Goal: Check status

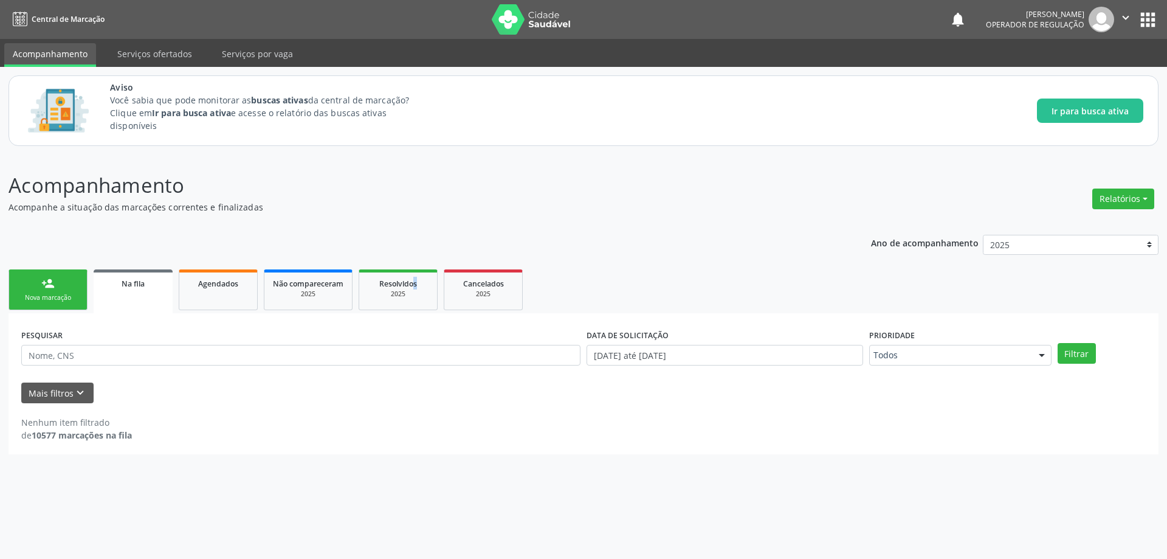
click at [113, 286] on div "Na fila" at bounding box center [133, 283] width 62 height 13
click at [329, 195] on p "Acompanhamento" at bounding box center [411, 185] width 805 height 30
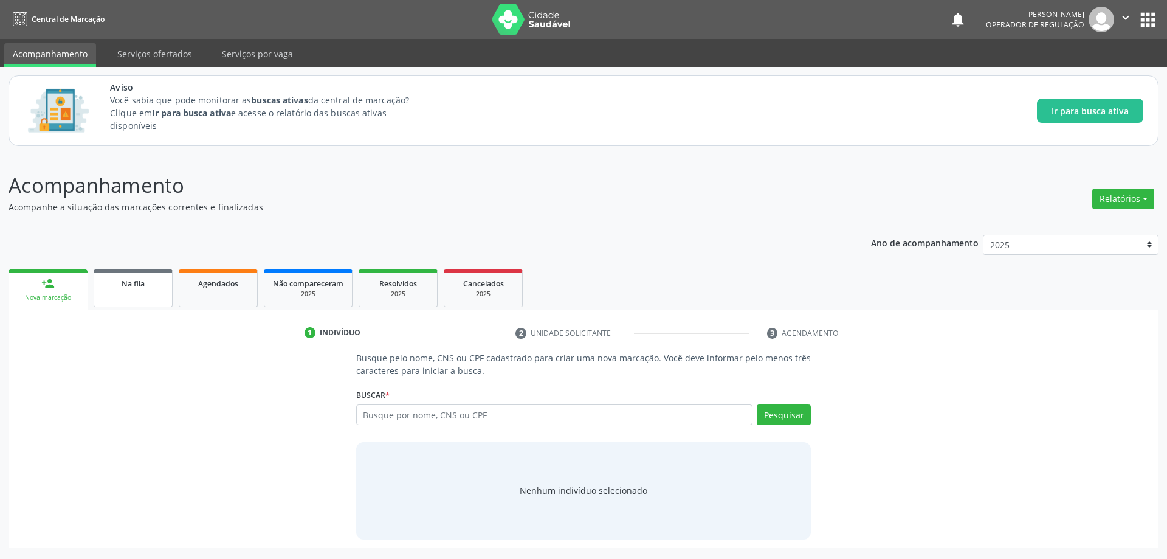
click at [133, 294] on link "Na fila" at bounding box center [133, 288] width 79 height 38
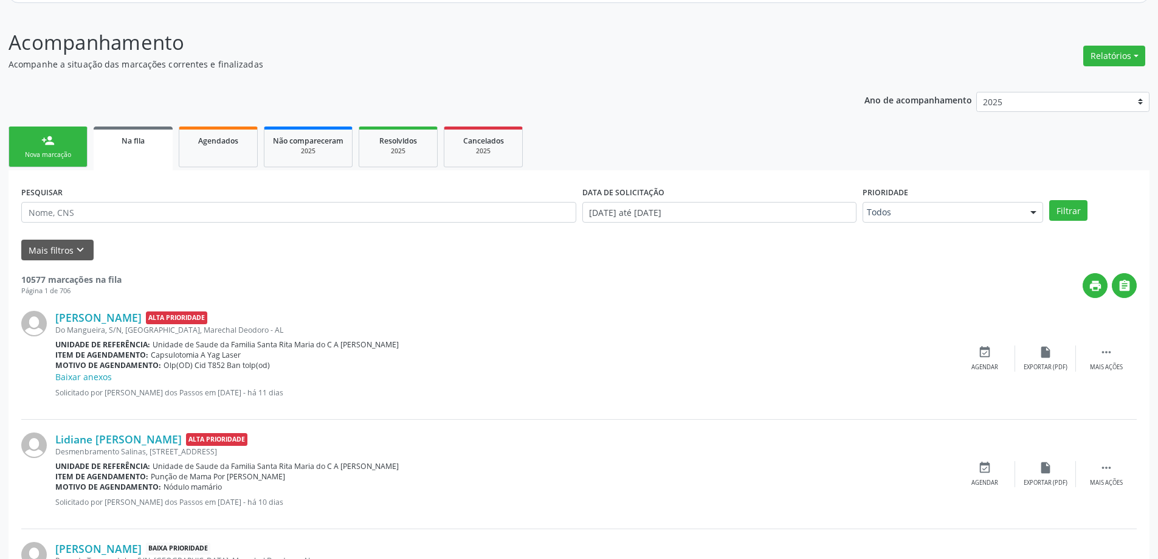
scroll to position [182, 0]
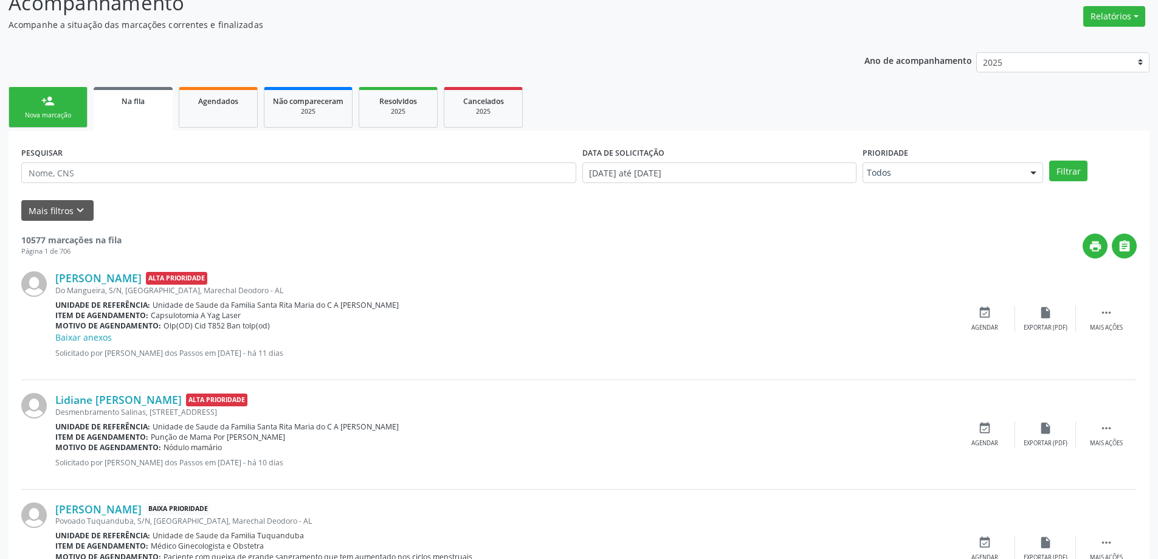
click at [139, 112] on link "Na fila" at bounding box center [133, 109] width 79 height 44
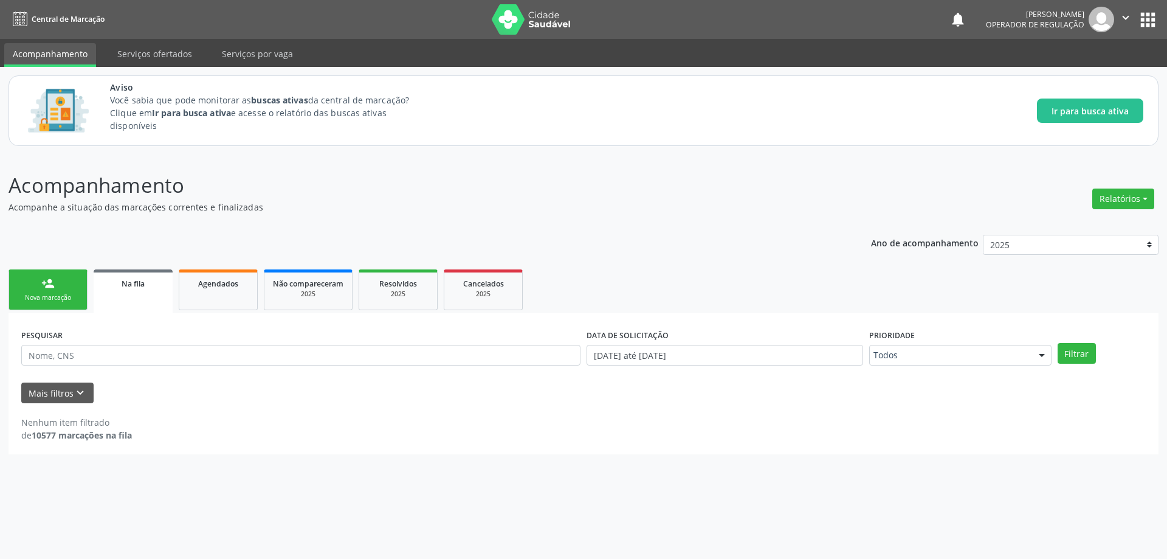
click at [125, 292] on link "Na fila" at bounding box center [133, 291] width 79 height 44
click at [137, 285] on span "Na fila" at bounding box center [133, 283] width 23 height 10
click at [128, 284] on span "Na fila" at bounding box center [133, 283] width 23 height 10
click at [254, 277] on link "Agendados" at bounding box center [218, 289] width 79 height 41
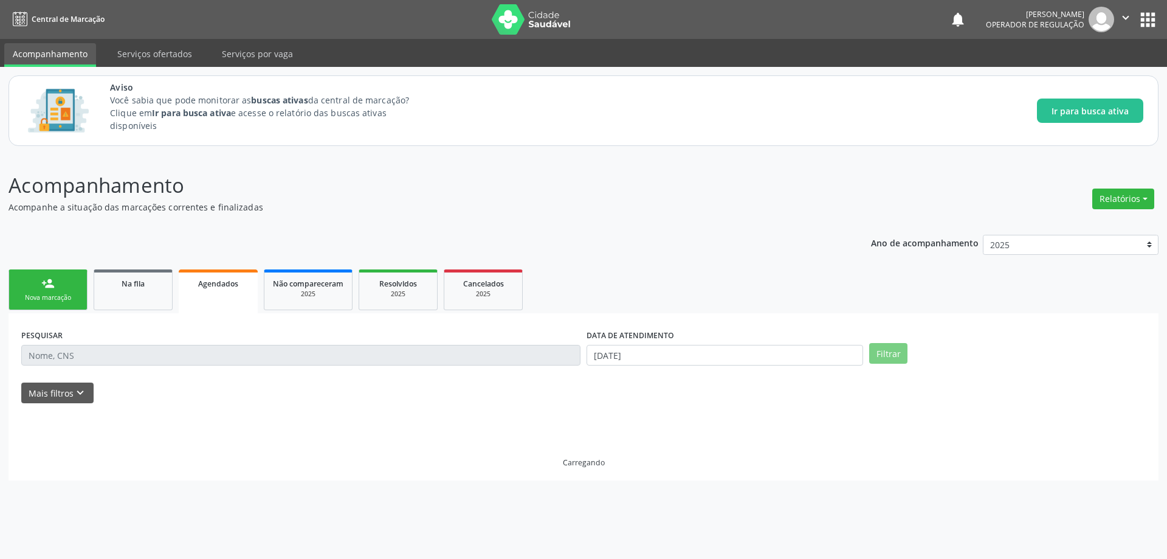
click at [201, 288] on span "Agendados" at bounding box center [218, 283] width 40 height 10
click at [365, 290] on link "Resolvidos 2025" at bounding box center [398, 289] width 79 height 41
click at [284, 292] on div "2025" at bounding box center [308, 293] width 71 height 9
click at [210, 291] on link "Agendados" at bounding box center [218, 289] width 79 height 41
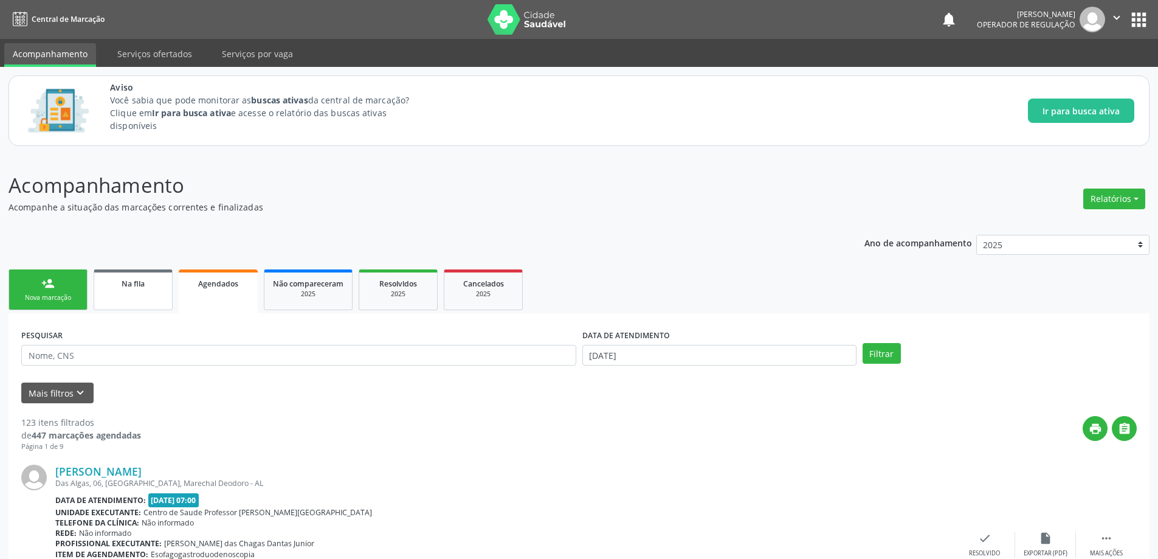
click at [130, 289] on link "Na fila" at bounding box center [133, 289] width 79 height 41
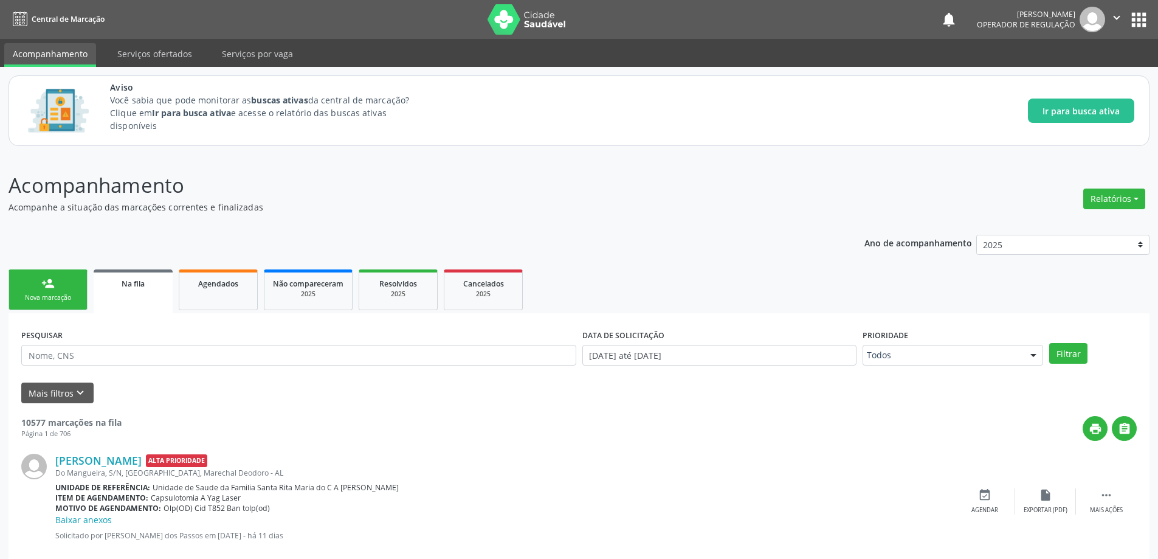
click at [145, 283] on div "Na fila" at bounding box center [133, 283] width 62 height 13
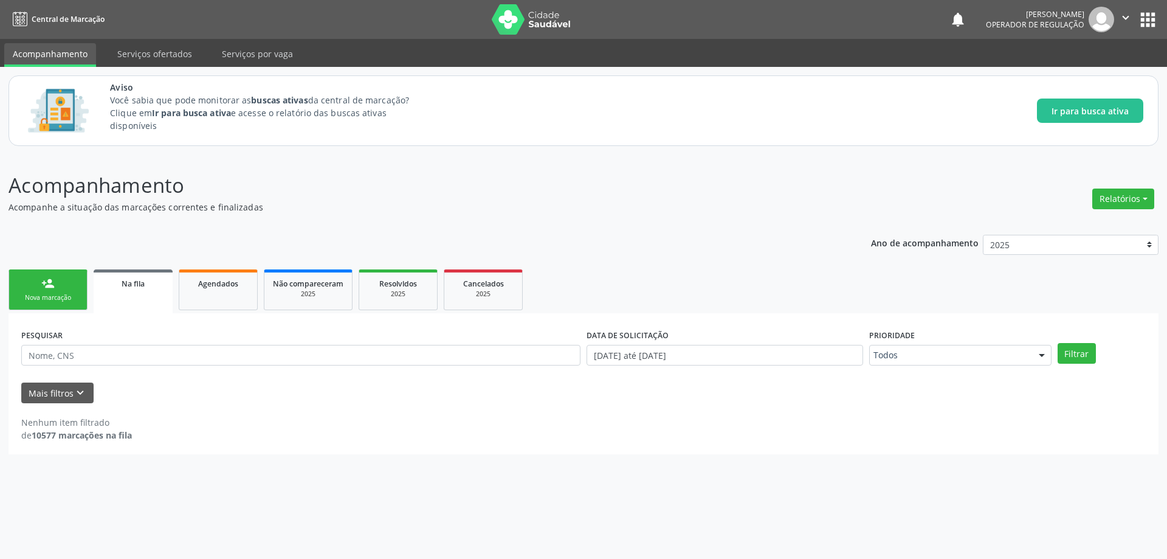
click at [467, 188] on p "Acompanhamento" at bounding box center [411, 185] width 805 height 30
click at [464, 173] on p "Acompanhamento" at bounding box center [411, 185] width 805 height 30
click at [190, 357] on input "text" at bounding box center [300, 355] width 559 height 21
type input "705207448924277"
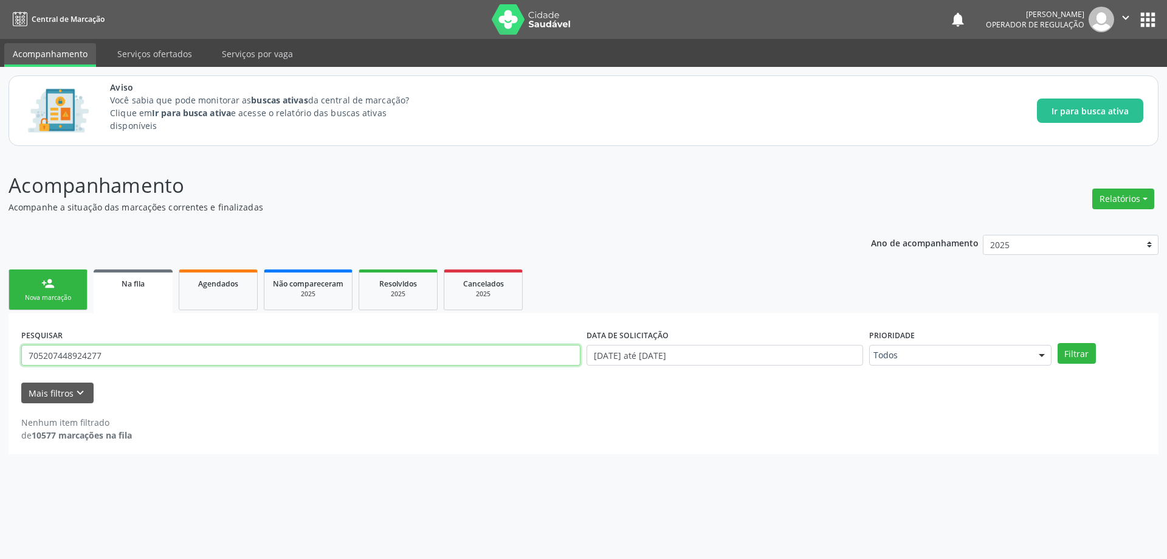
click at [1058, 343] on button "Filtrar" at bounding box center [1077, 353] width 38 height 21
click at [381, 363] on input "705207448924277" at bounding box center [300, 355] width 559 height 21
click at [125, 281] on span "Na fila" at bounding box center [133, 283] width 23 height 10
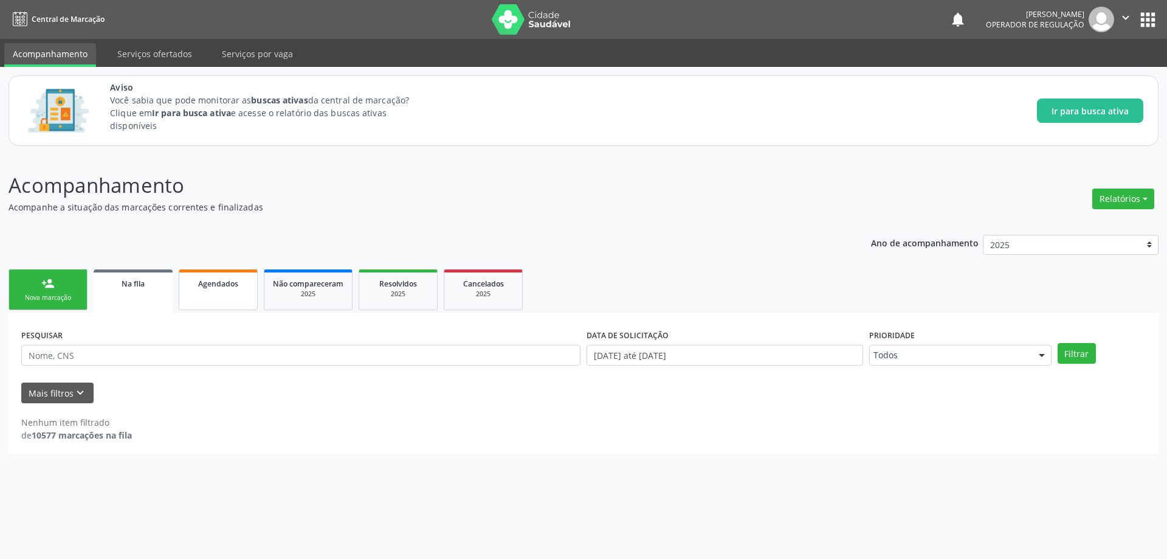
click at [207, 291] on link "Agendados" at bounding box center [218, 289] width 79 height 41
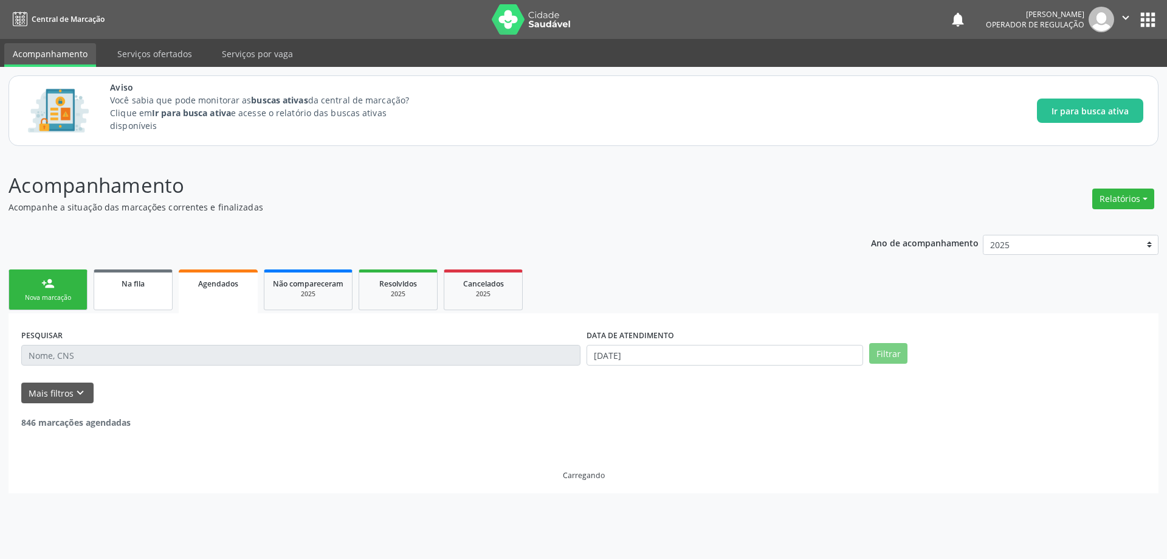
click at [128, 288] on span "Na fila" at bounding box center [133, 283] width 23 height 10
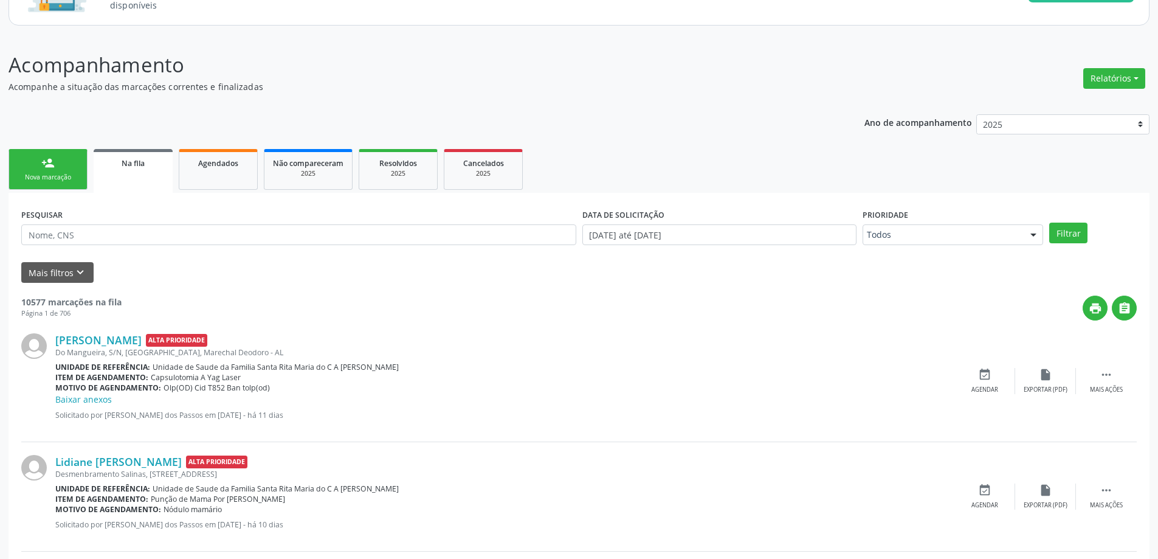
scroll to position [122, 0]
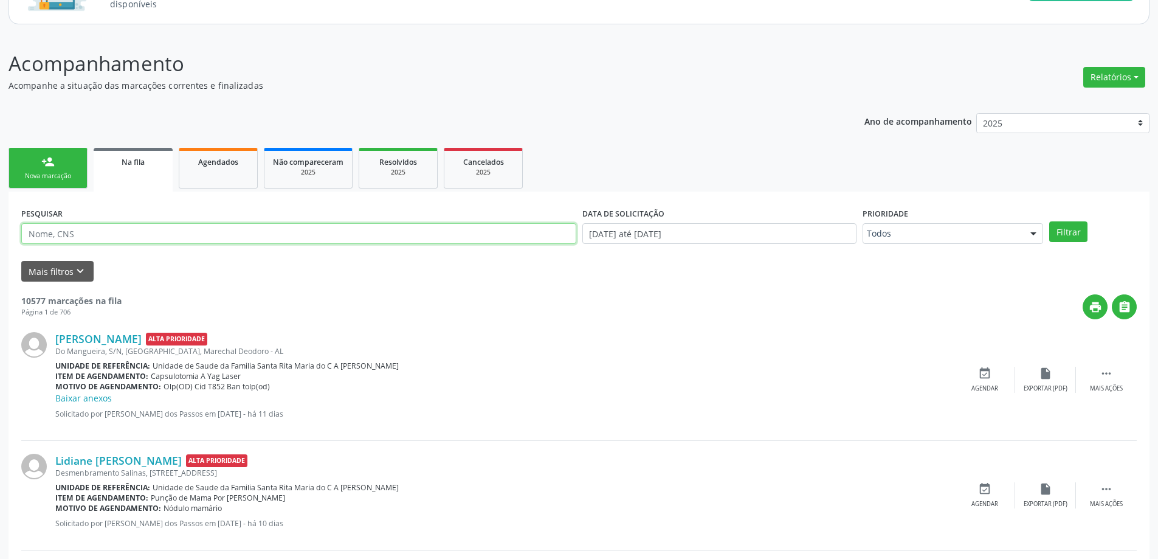
click at [159, 235] on input "text" at bounding box center [298, 233] width 555 height 21
click at [1069, 229] on button "Filtrar" at bounding box center [1068, 231] width 38 height 21
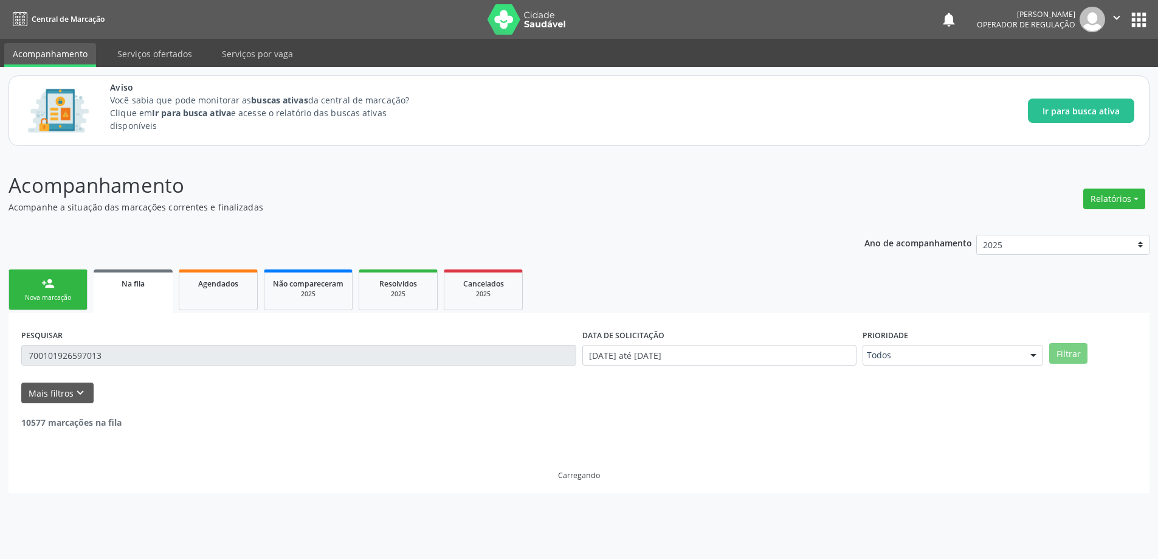
scroll to position [0, 0]
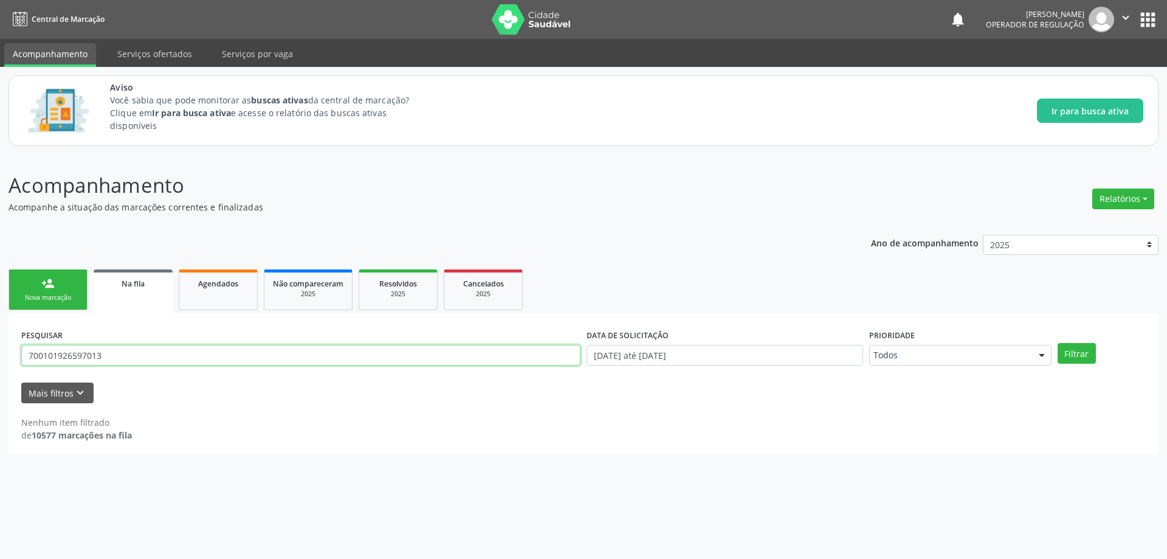
click at [185, 358] on input "700101926597013" at bounding box center [300, 355] width 559 height 21
click at [187, 356] on input "700101926597013" at bounding box center [300, 355] width 559 height 21
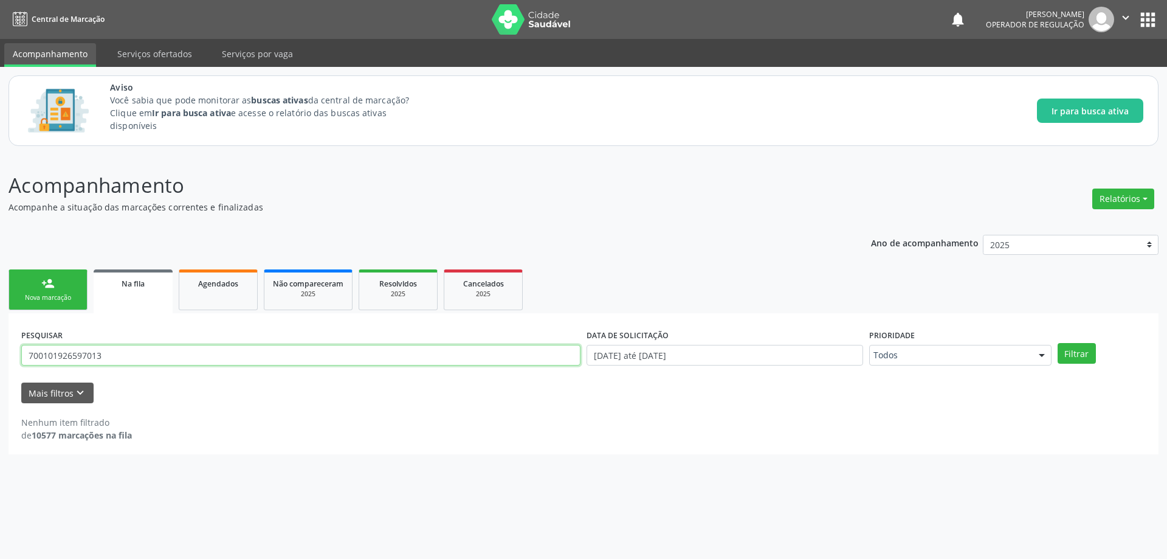
click at [187, 356] on input "700101926597013" at bounding box center [300, 355] width 559 height 21
type input "700101926597013"
click at [1086, 351] on button "Filtrar" at bounding box center [1077, 353] width 38 height 21
click at [421, 216] on div "Acompanhamento Acompanhe a situação das marcações correntes e finalizadas Relat…" at bounding box center [584, 312] width 1150 height 284
click at [246, 461] on div "Acompanhamento Acompanhe a situação das marcações correntes e finalizadas Relat…" at bounding box center [583, 356] width 1167 height 404
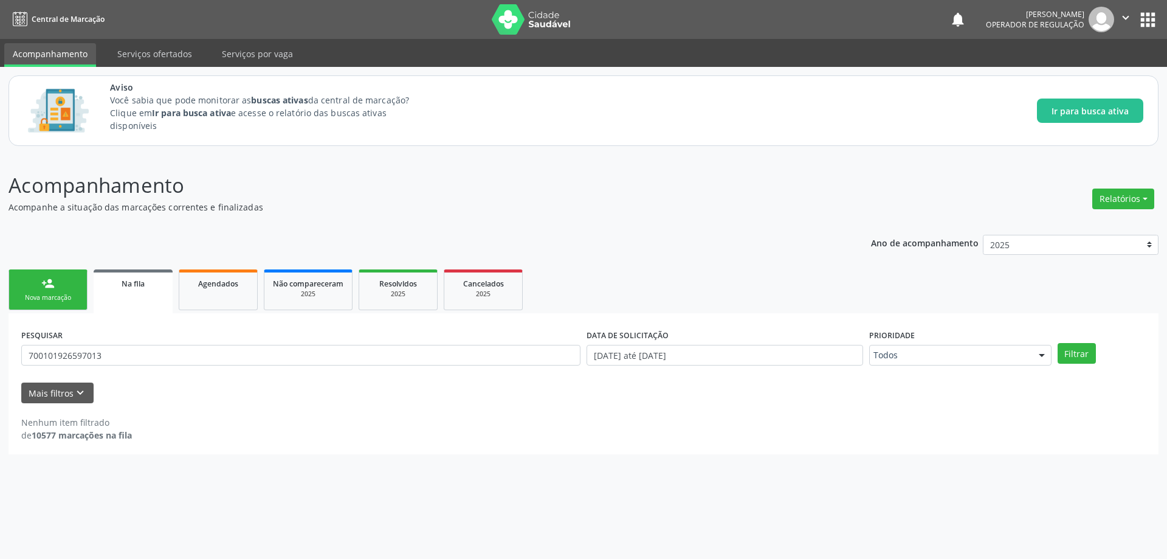
click at [309, 414] on div "Nenhum item filtrado de 10577 marcações na fila" at bounding box center [583, 422] width 1124 height 38
click at [142, 301] on link "Na fila" at bounding box center [133, 291] width 79 height 44
click at [142, 291] on link "Na fila" at bounding box center [133, 291] width 79 height 44
click at [243, 353] on input "700101926597013" at bounding box center [300, 355] width 559 height 21
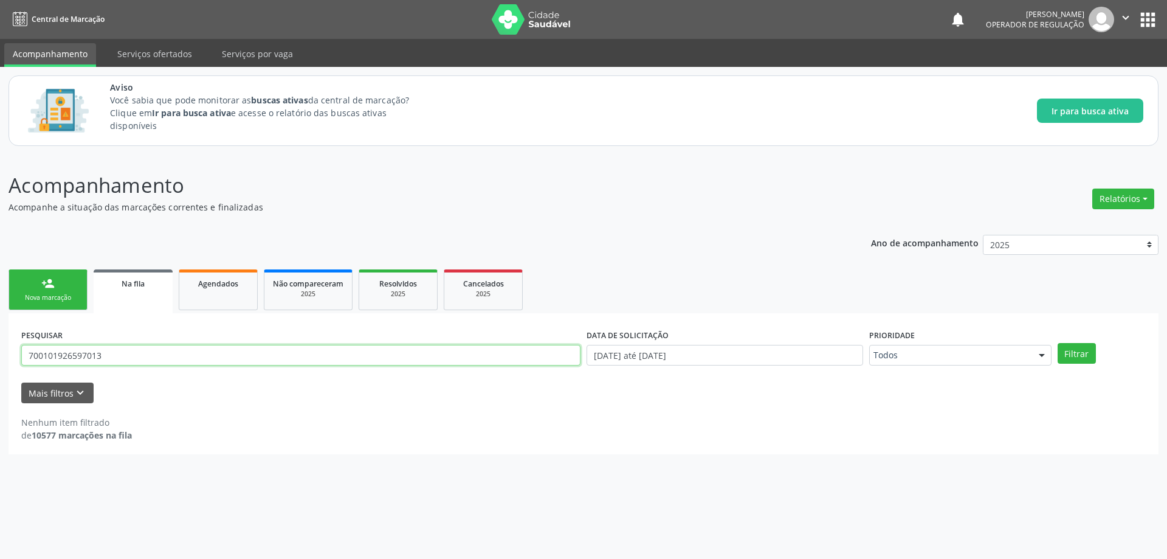
click at [243, 353] on input "700101926597013" at bounding box center [300, 355] width 559 height 21
drag, startPoint x: 1073, startPoint y: 351, endPoint x: 1021, endPoint y: 354, distance: 52.4
click at [1074, 351] on button "Filtrar" at bounding box center [1077, 353] width 38 height 21
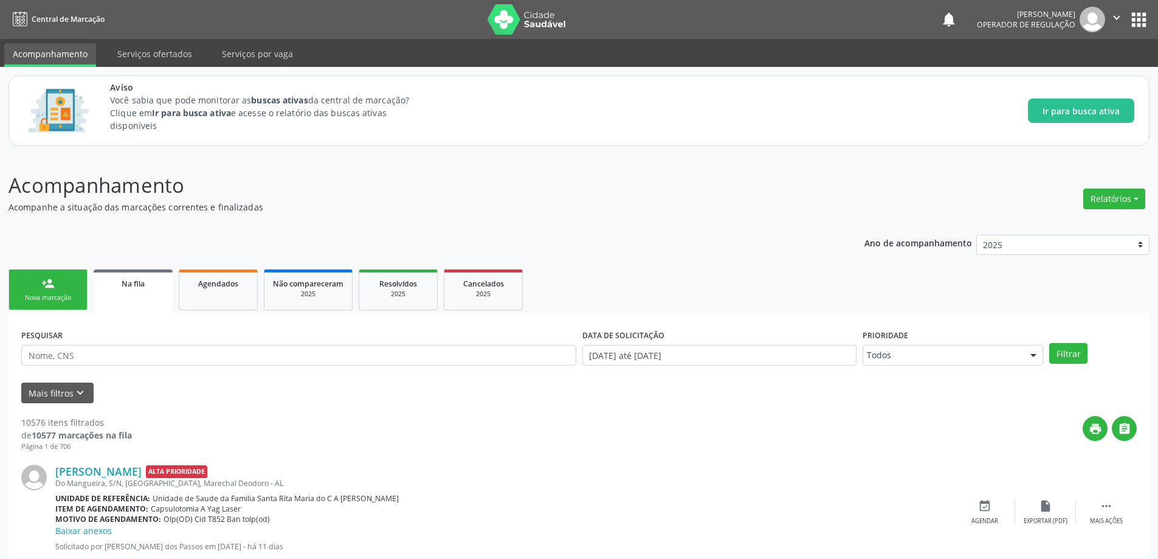
click at [109, 293] on link "Na fila" at bounding box center [133, 291] width 79 height 44
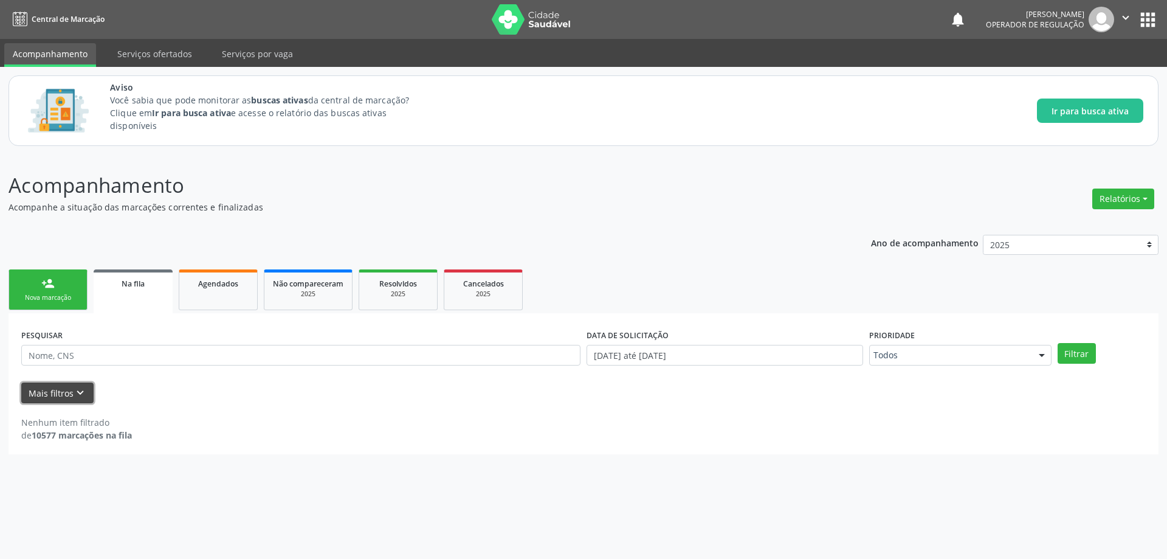
click at [66, 390] on button "Mais filtros keyboard_arrow_down" at bounding box center [57, 392] width 72 height 21
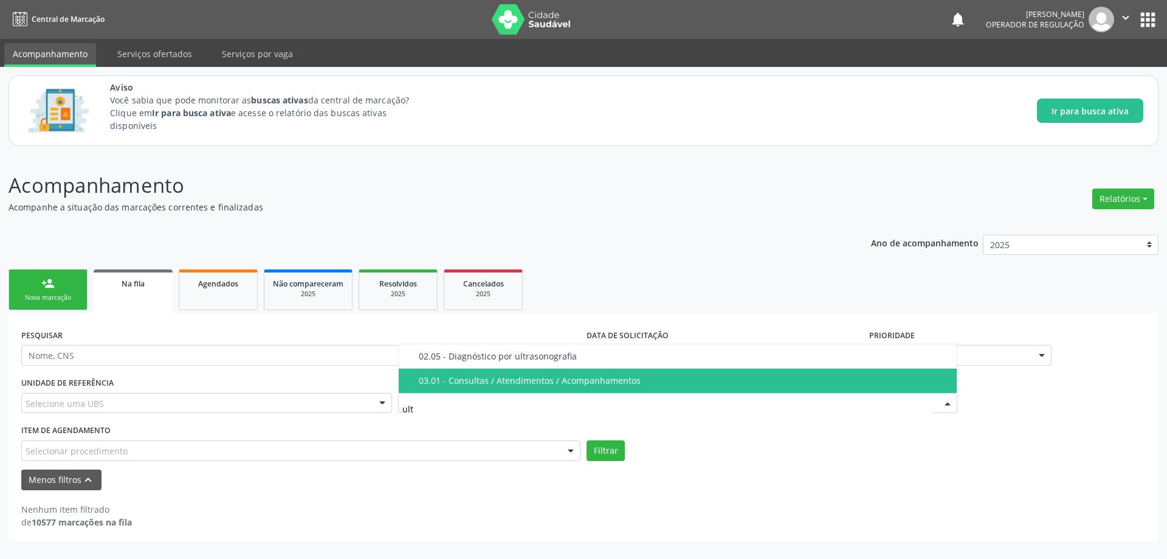
type input "ultr"
click at [470, 376] on div "02.05 - Diagnóstico por ultrasonografia" at bounding box center [684, 381] width 531 height 10
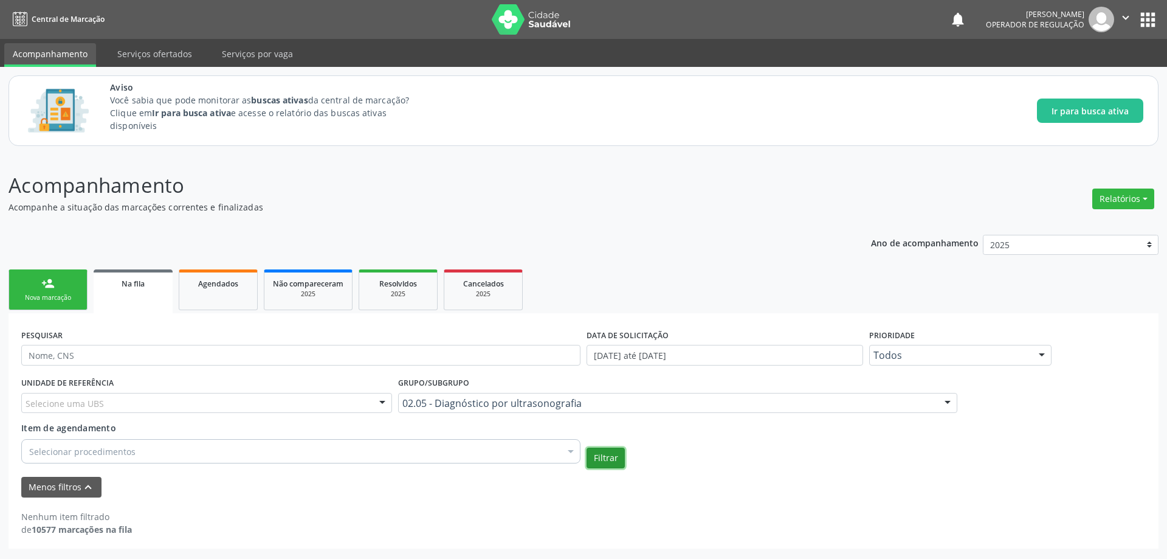
click at [610, 458] on button "Filtrar" at bounding box center [606, 457] width 38 height 21
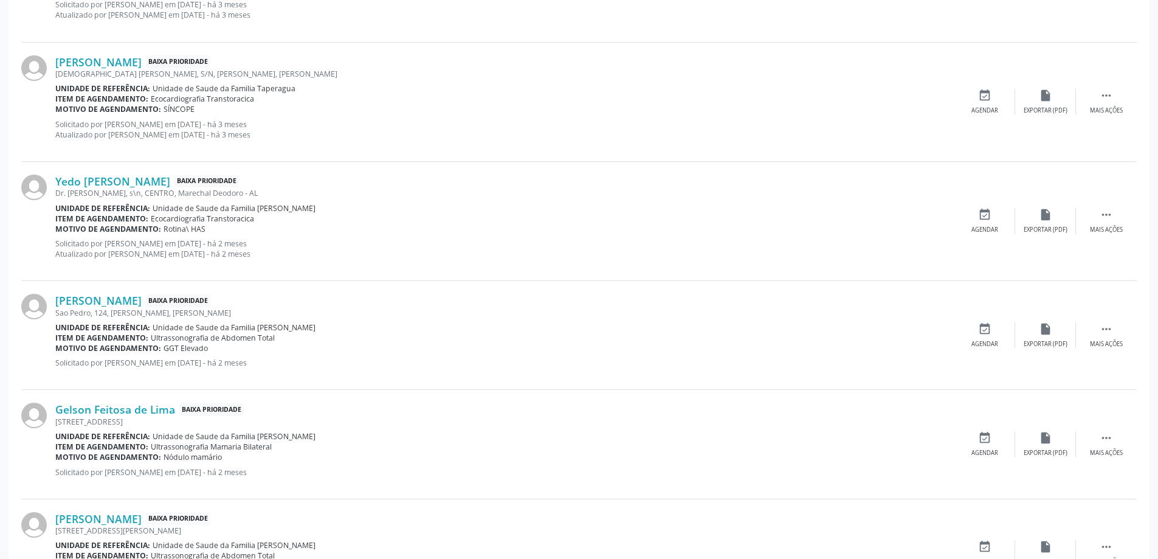
scroll to position [1398, 0]
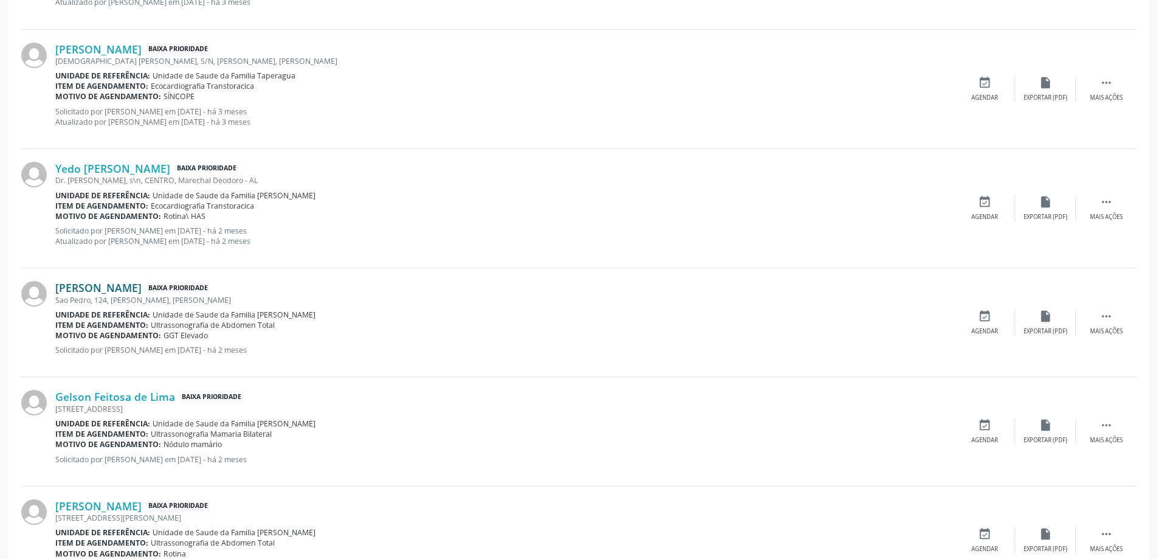
click at [119, 287] on link "Adriano de Souza Pinto" at bounding box center [98, 287] width 86 height 13
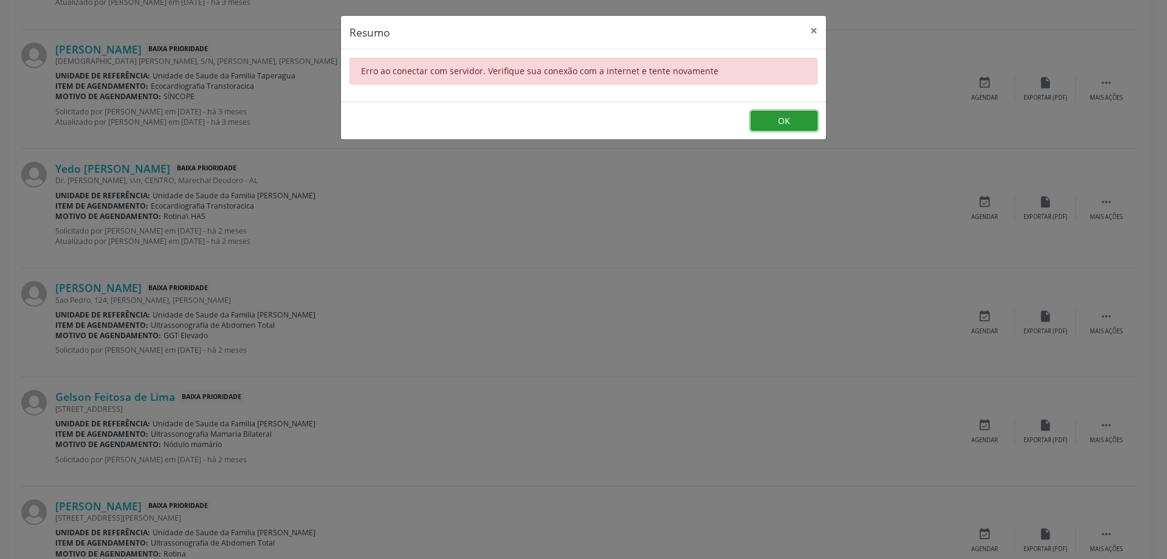
click at [797, 119] on button "OK" at bounding box center [784, 121] width 67 height 21
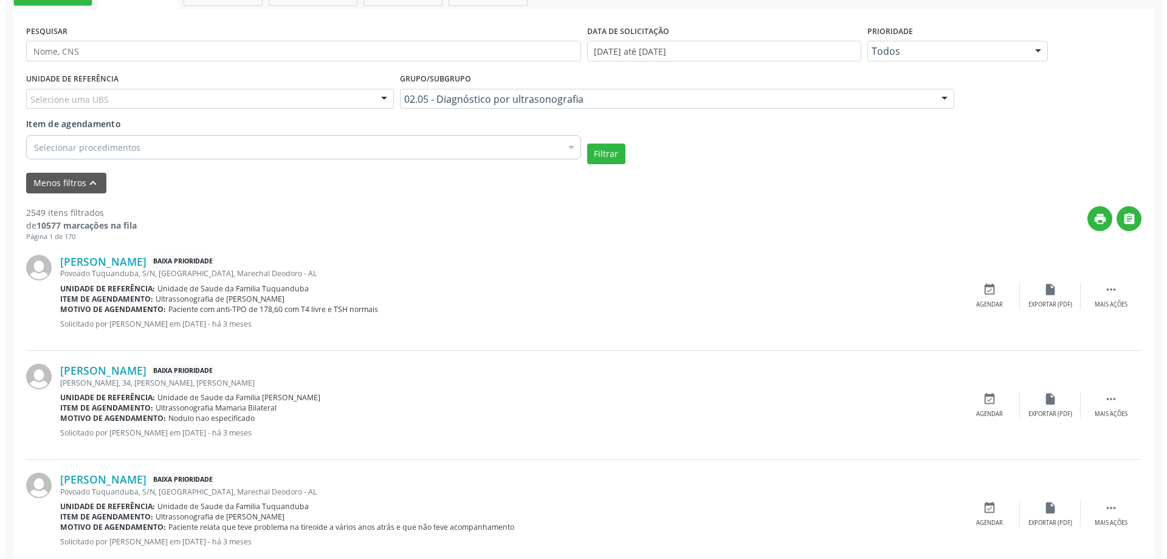
scroll to position [0, 0]
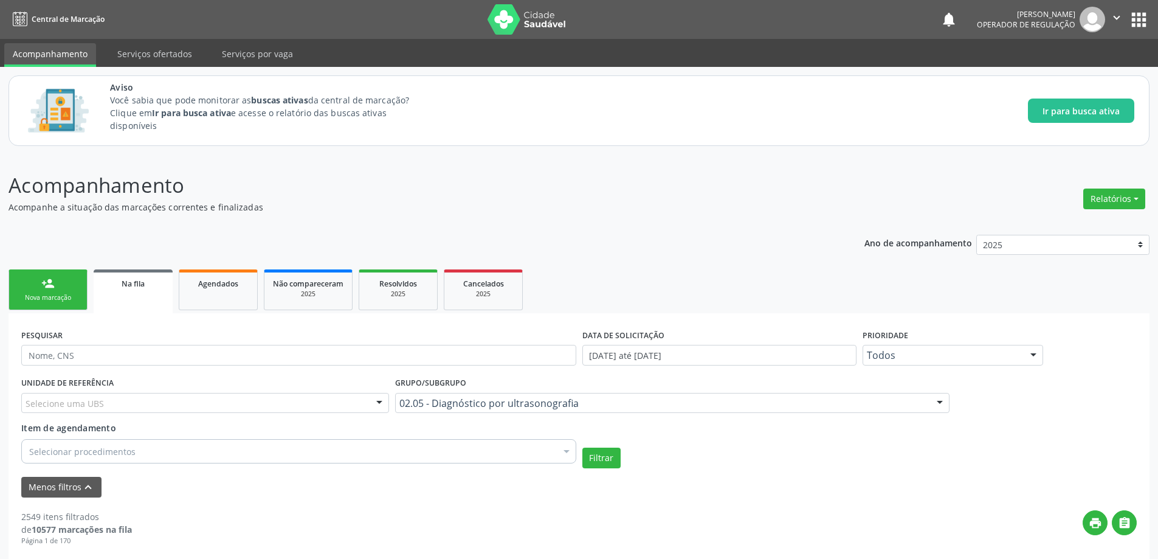
click at [318, 178] on p "Acompanhamento" at bounding box center [408, 185] width 799 height 30
click at [124, 286] on span "Na fila" at bounding box center [133, 283] width 23 height 10
click at [136, 288] on span "Na fila" at bounding box center [133, 283] width 23 height 10
click at [140, 285] on span "Na fila" at bounding box center [133, 283] width 23 height 10
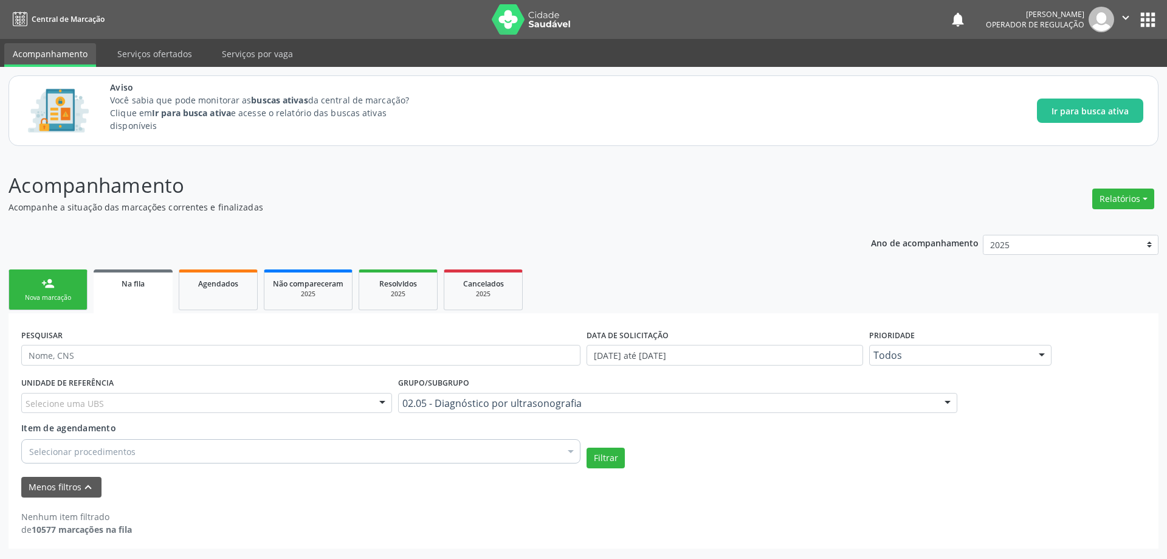
click at [140, 285] on span "Na fila" at bounding box center [133, 283] width 23 height 10
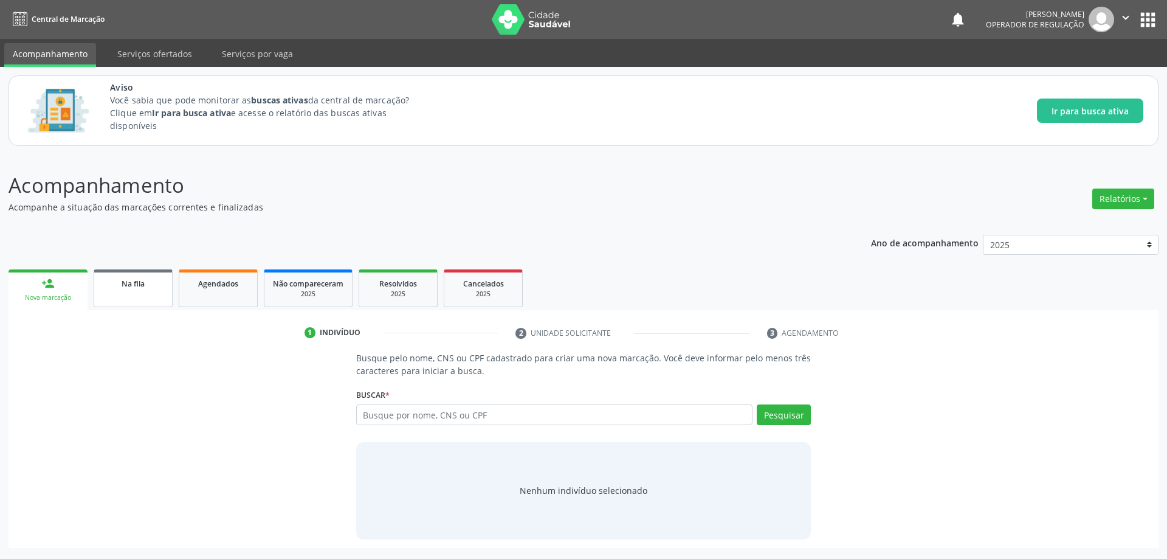
click at [105, 286] on div "Na fila" at bounding box center [133, 283] width 61 height 13
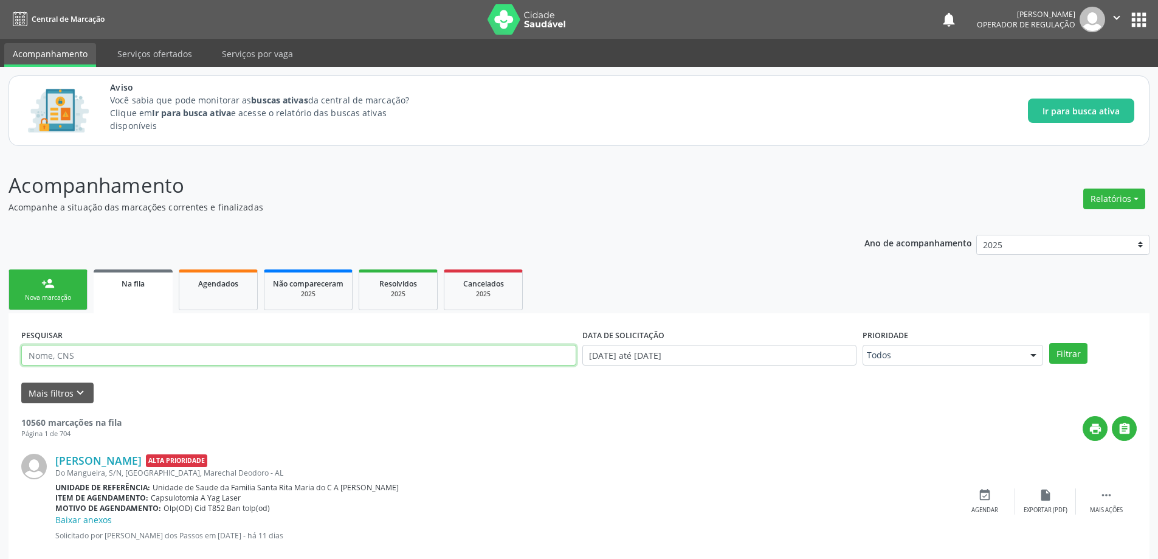
click at [136, 362] on input "text" at bounding box center [298, 355] width 555 height 21
type input "aura carime"
click at [1075, 356] on button "Filtrar" at bounding box center [1068, 353] width 38 height 21
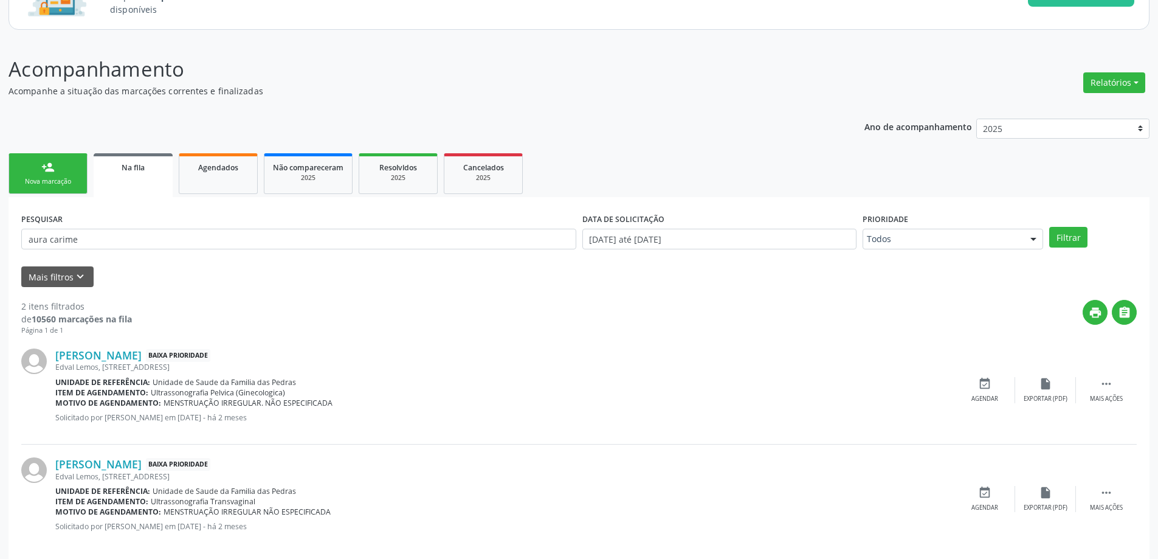
scroll to position [131, 0]
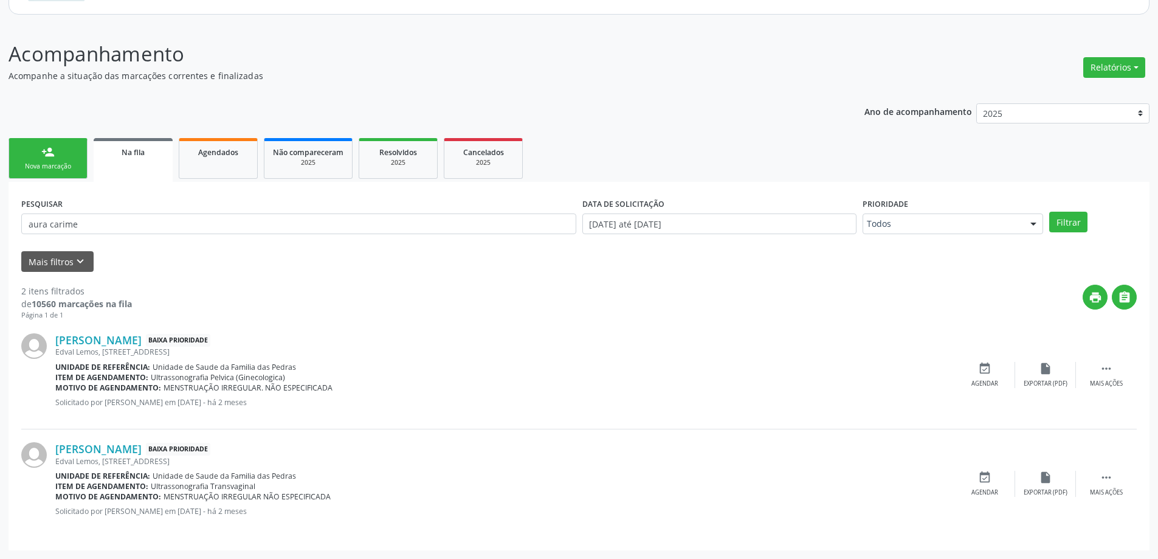
click at [359, 243] on form "PESQUISAR aura carime DATA DE SOLICITAÇÃO 01/01/2025 até 03/10/2025 Prioridade …" at bounding box center [578, 233] width 1115 height 77
